Goal: Information Seeking & Learning: Learn about a topic

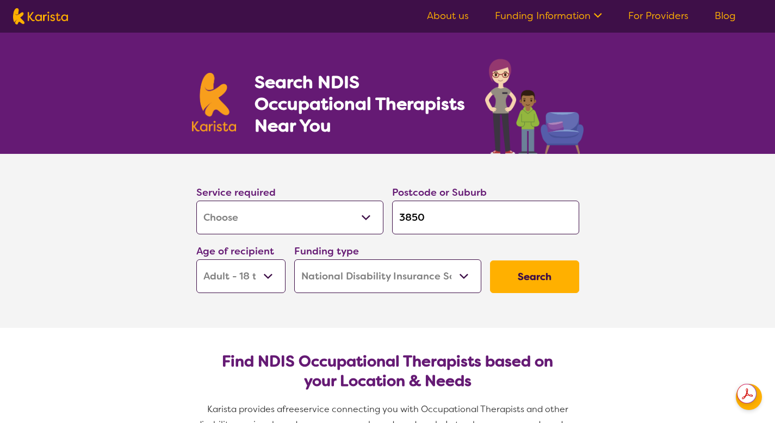
select select "[MEDICAL_DATA]"
select select "AD"
select select "NDIS"
select select "[MEDICAL_DATA]"
select select "AD"
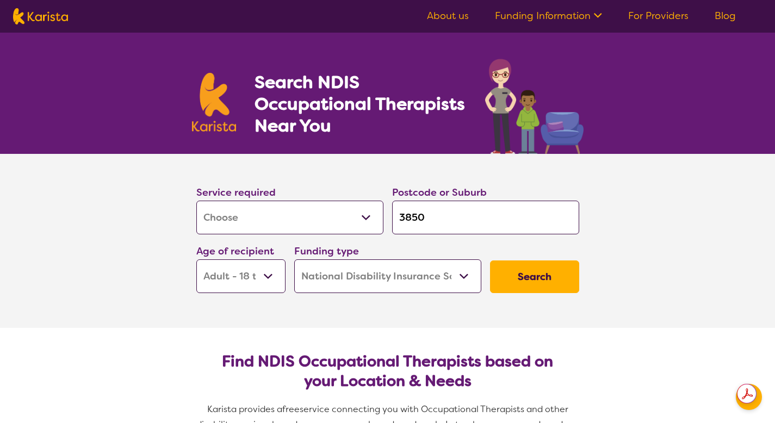
select select "NDIS"
click at [443, 223] on input "3850" at bounding box center [485, 218] width 187 height 34
drag, startPoint x: 507, startPoint y: 222, endPoint x: 327, endPoint y: 211, distance: 180.9
click at [327, 211] on div "Service required Allied Health Assistant Assessment ([MEDICAL_DATA] or [MEDICAL…" at bounding box center [388, 238] width 392 height 117
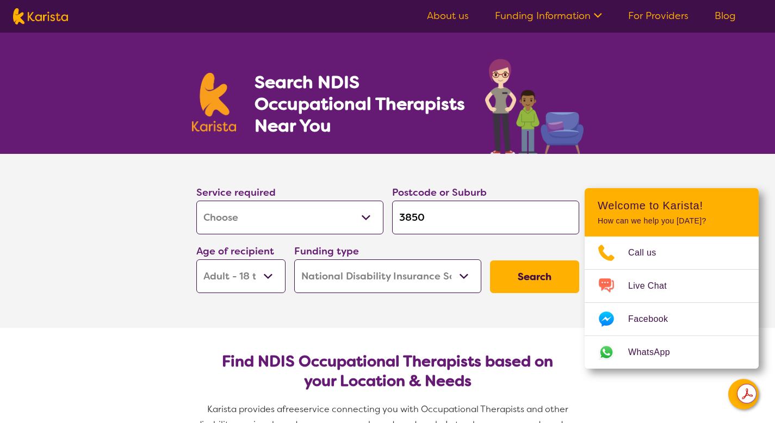
type input "t"
type input "ta"
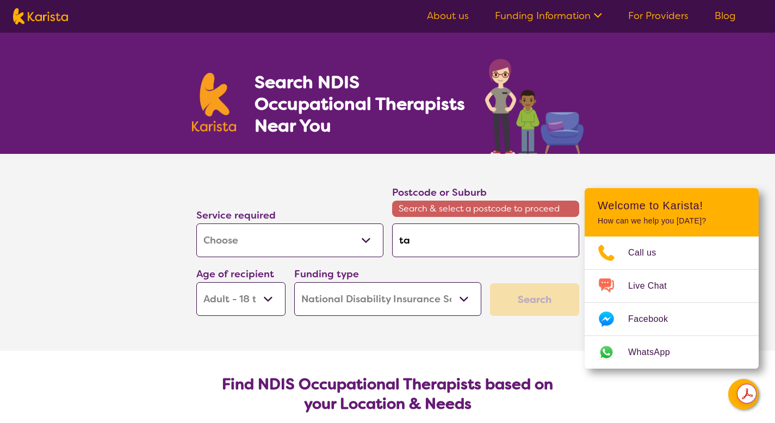
type input "tar"
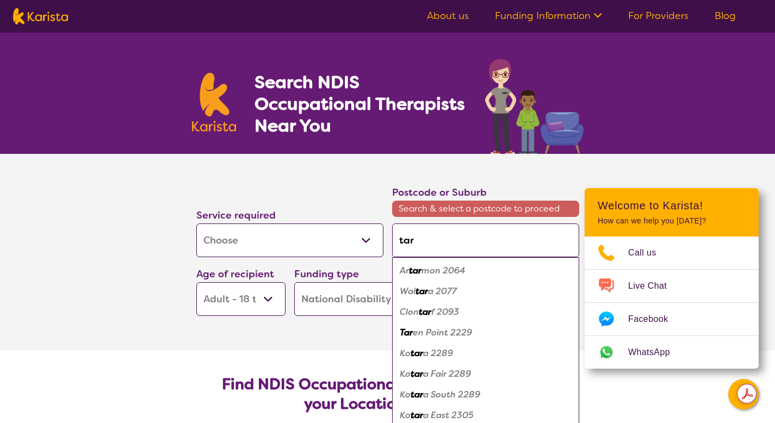
type input "ta"
type input "t"
type input "tr"
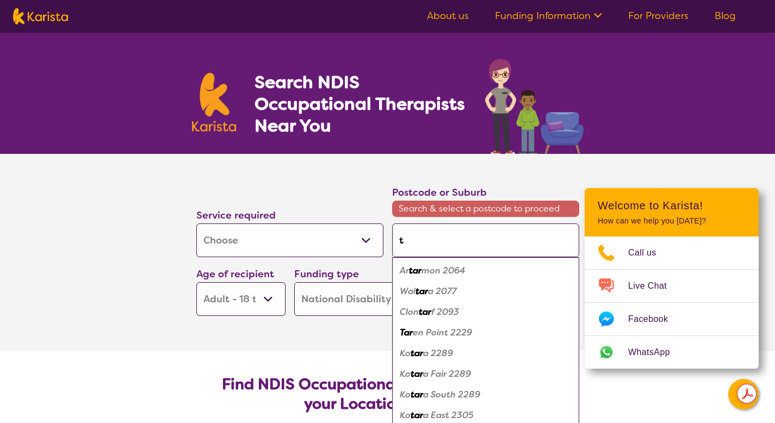
type input "tr"
type input "tra"
type input "trat"
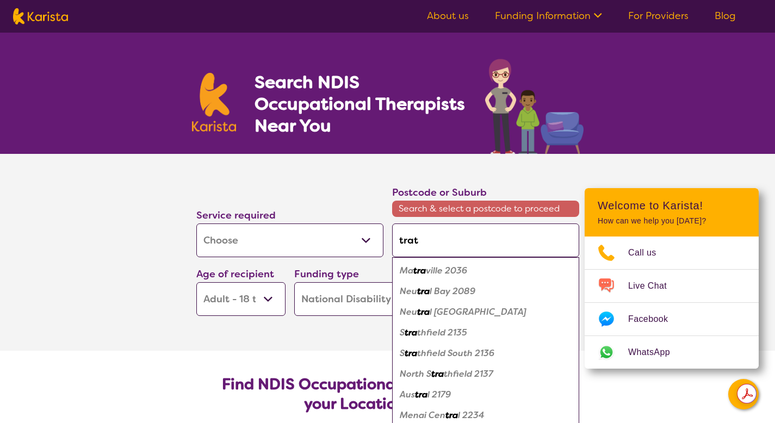
type input "tra"
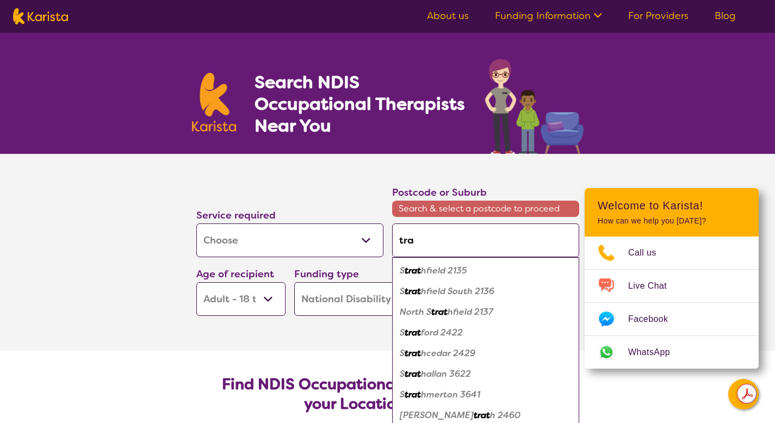
type input "trar"
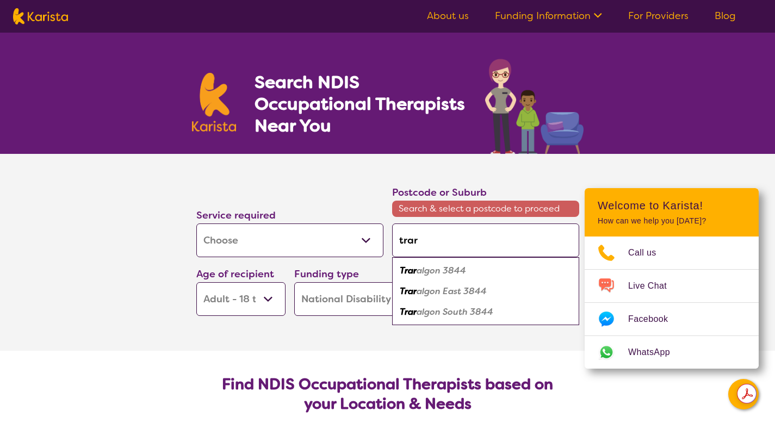
type input "trarl"
type input "trarlg"
type input "trarlgo"
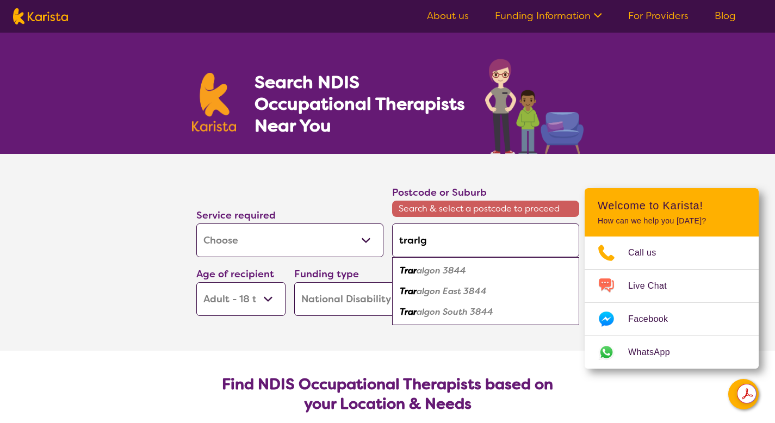
type input "trarlgo"
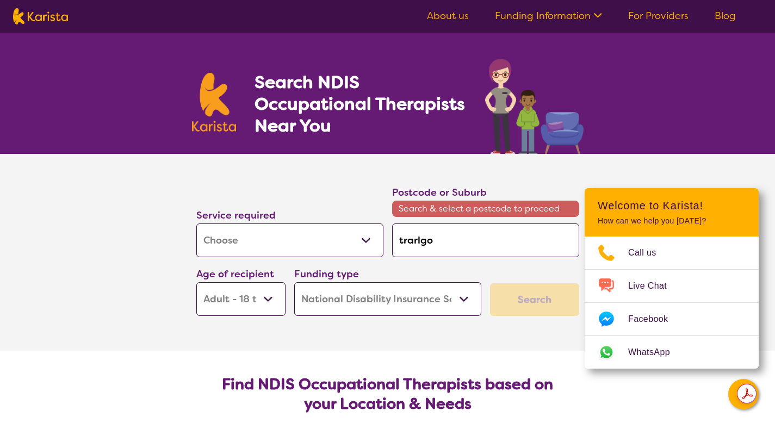
type input "trarlgon"
type input "trarlgo"
type input "trarlg"
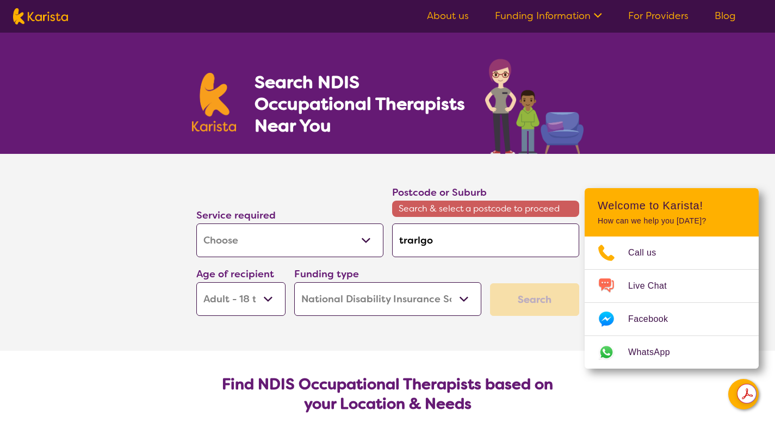
type input "trarlg"
type input "trarl"
type input "trar"
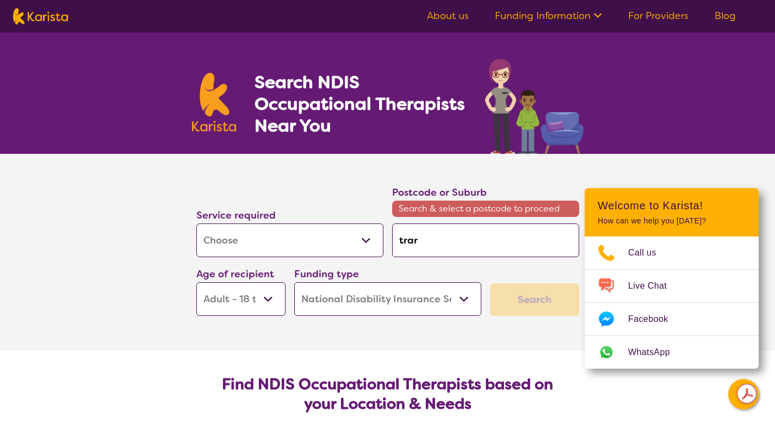
type input "trarg"
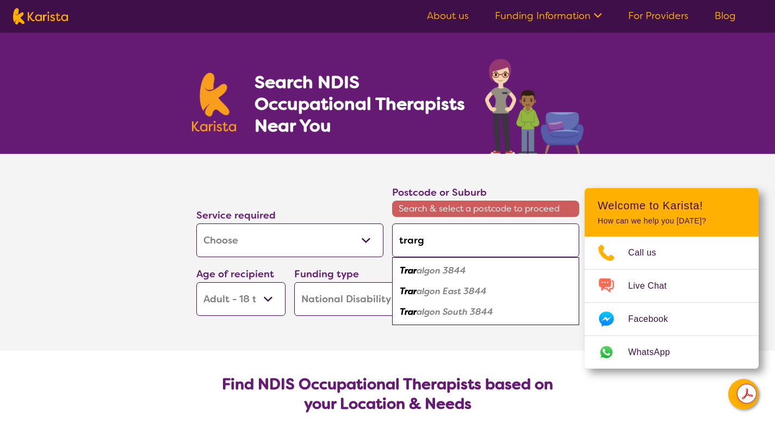
type input "trargl"
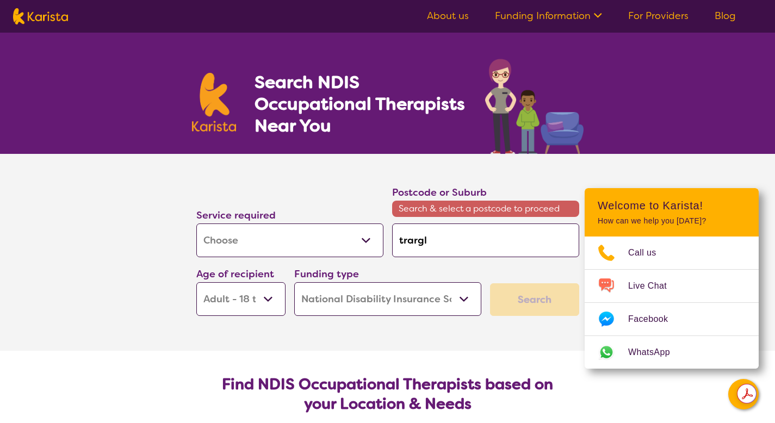
type input "trarglo"
type input "trarglon"
type input "trarglo"
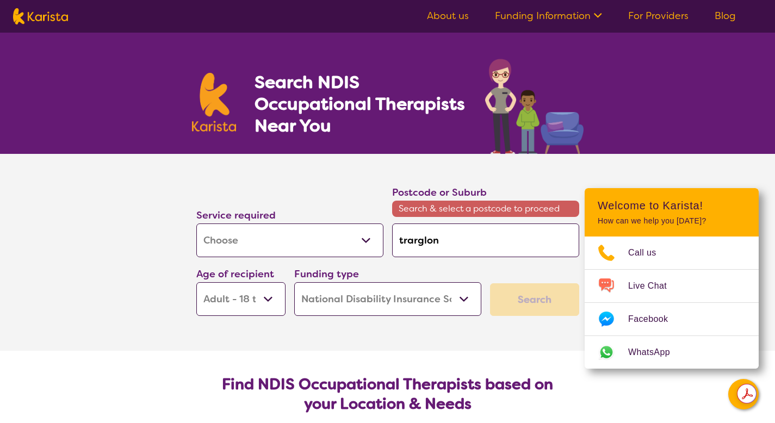
type input "trarglo"
type input "trargl"
type input "trarg"
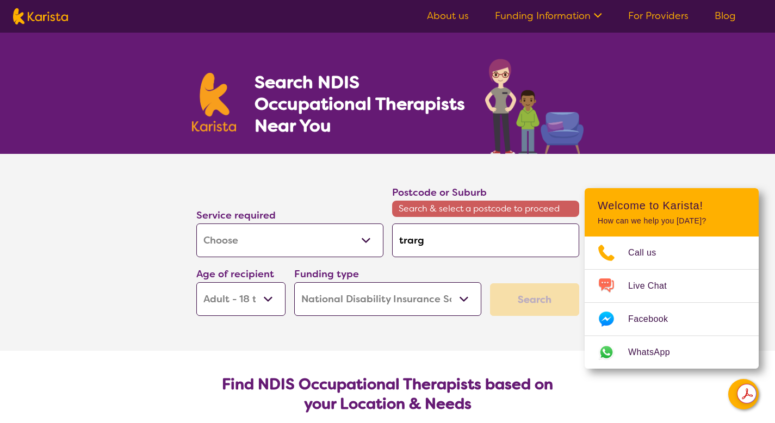
type input "trar"
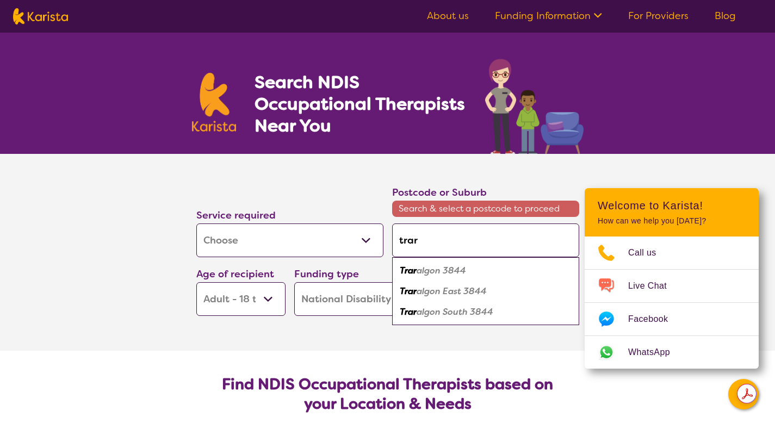
click at [457, 269] on em "algon 3844" at bounding box center [441, 270] width 49 height 11
type input "3844"
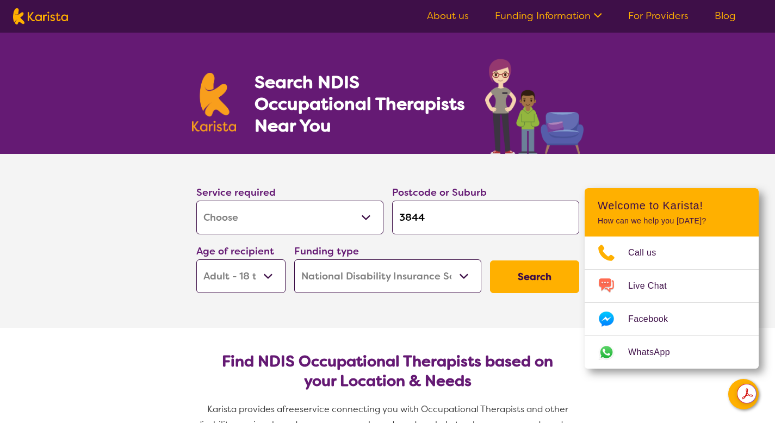
click at [520, 272] on button "Search" at bounding box center [534, 276] width 89 height 33
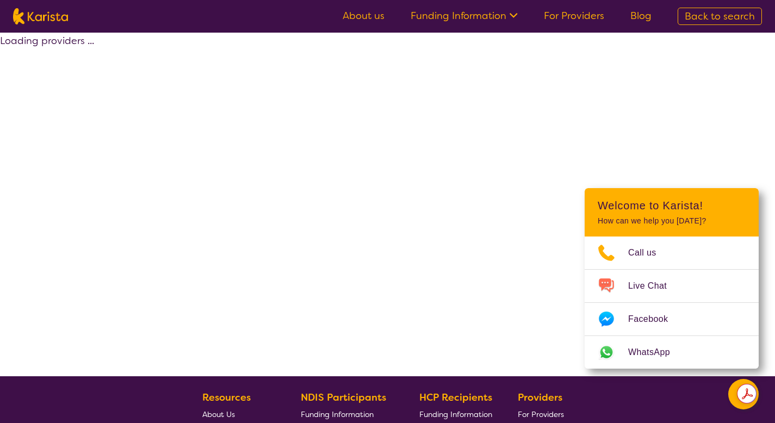
select select "by_score"
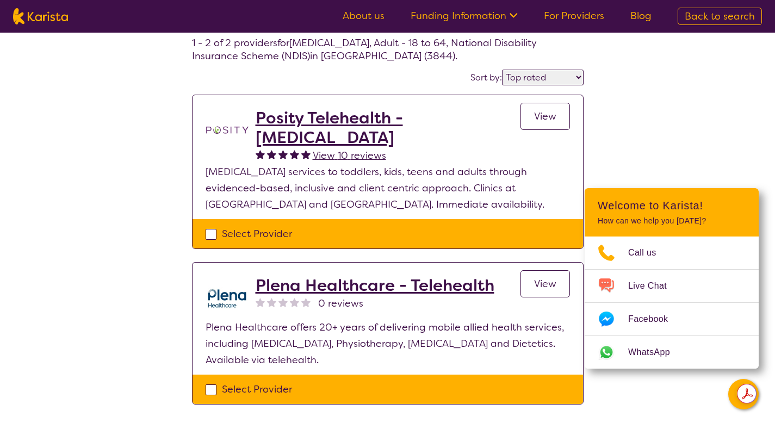
scroll to position [100, 0]
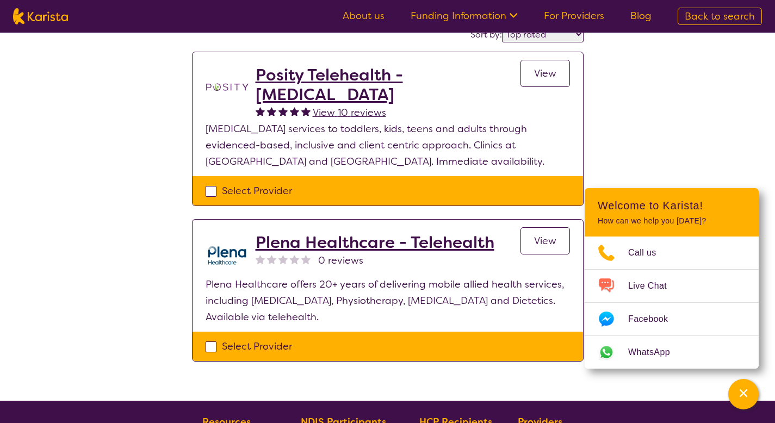
select select "[MEDICAL_DATA]"
select select "AD"
select select "NDIS"
select select "[MEDICAL_DATA]"
select select "AD"
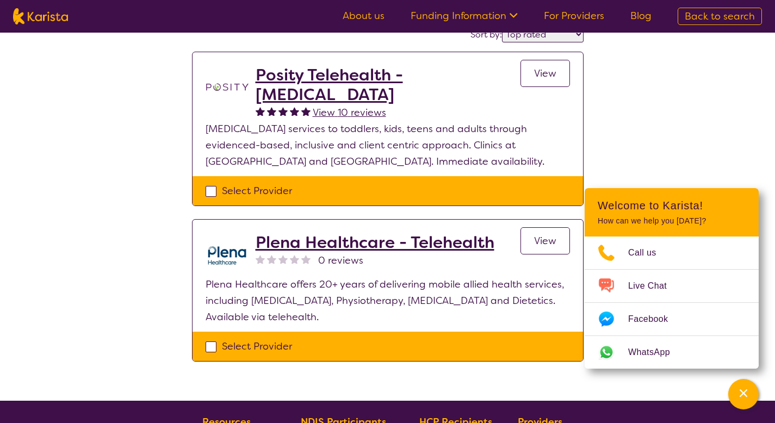
select select "NDIS"
